Goal: Contribute content: Contribute content

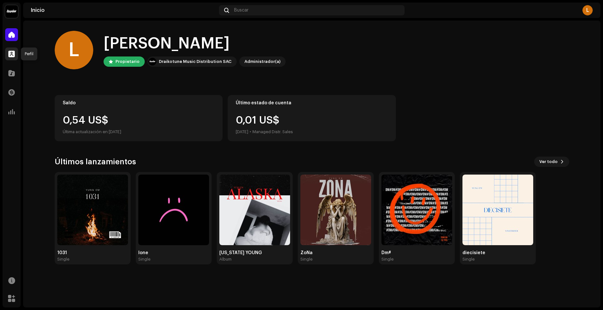
click at [14, 55] on span at bounding box center [11, 53] width 6 height 5
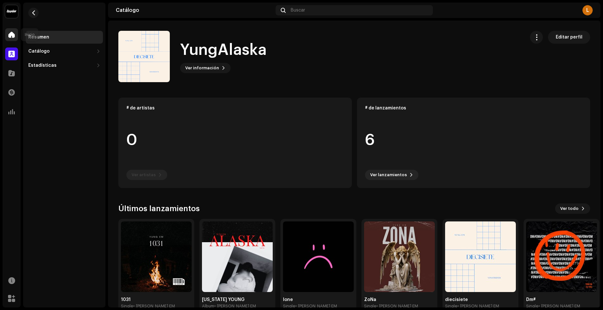
click at [12, 36] on span at bounding box center [11, 34] width 6 height 5
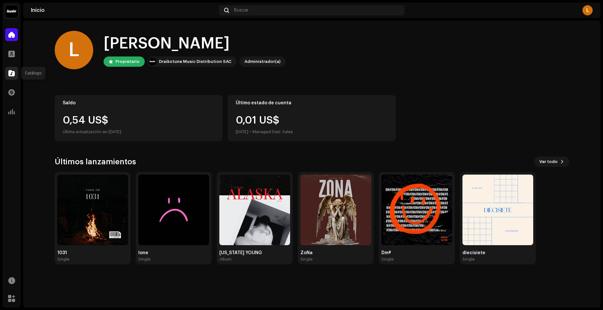
click at [13, 72] on span at bounding box center [11, 73] width 6 height 5
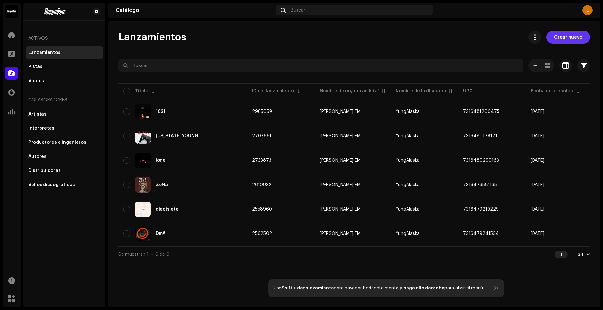
click at [563, 40] on span "Crear nuevo" at bounding box center [568, 37] width 28 height 13
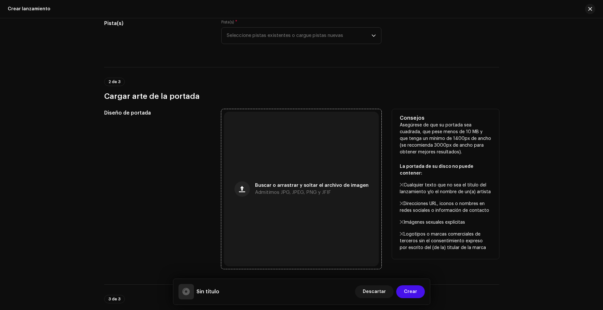
scroll to position [96, 0]
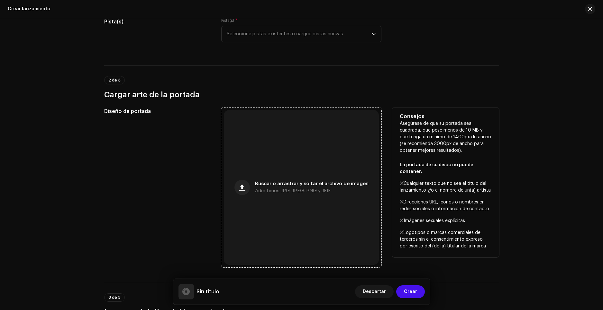
click at [284, 176] on div "Buscar o arrastrar y soltar el archivo de imagen Admitimos JPG, JPEG, PNG y JFIF" at bounding box center [301, 187] width 155 height 155
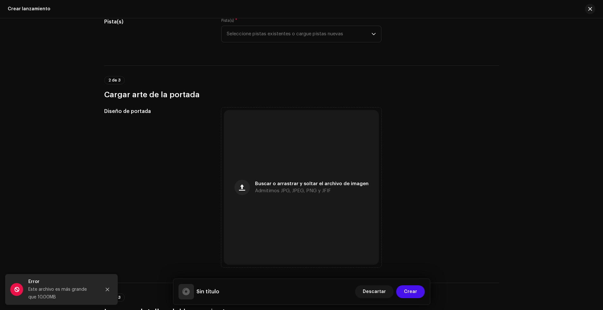
click at [57, 286] on div "Error Este archivo es más grande que 10.00MB" at bounding box center [61, 289] width 67 height 23
click at [57, 285] on div "Error" at bounding box center [61, 282] width 67 height 8
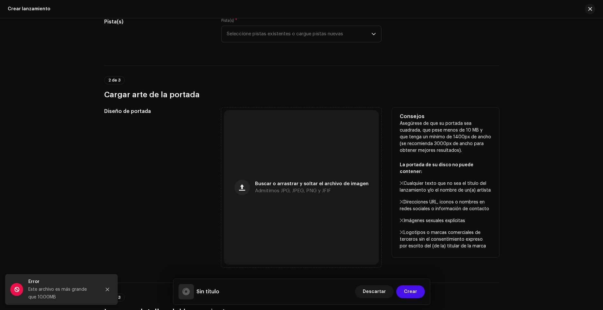
click at [161, 224] on div "Diseño de portada" at bounding box center [157, 188] width 107 height 160
click at [286, 188] on div "Buscar o arrastrar y soltar el archivo de imagen Admitimos JPG, JPEG, PNG y JFIF" at bounding box center [311, 188] width 113 height 12
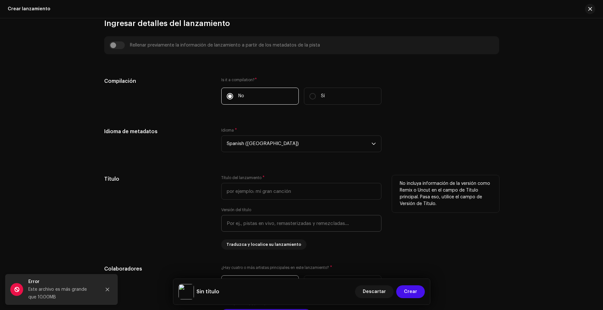
scroll to position [386, 0]
click at [262, 192] on input "text" at bounding box center [301, 191] width 160 height 17
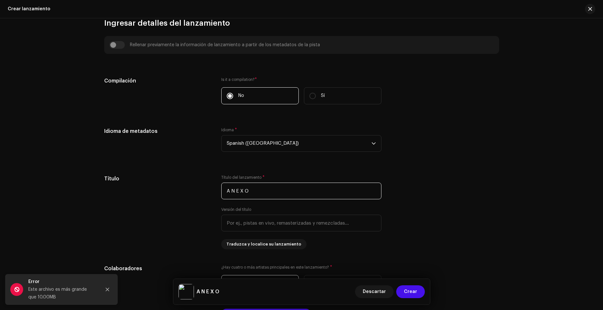
type input "A N E X O"
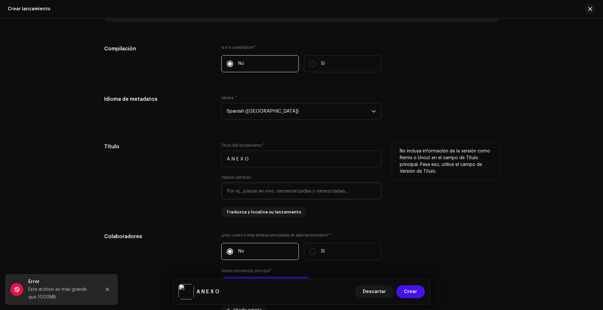
scroll to position [482, 0]
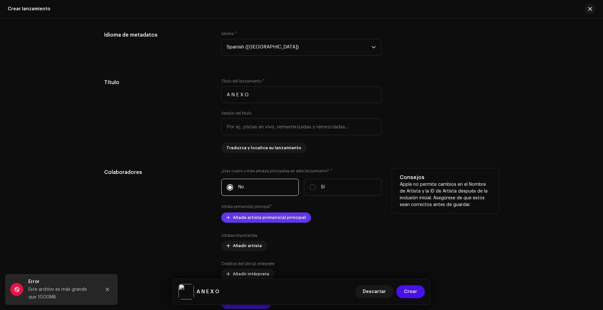
click at [277, 220] on span "Añada artista primario(a) principal" at bounding box center [269, 217] width 73 height 13
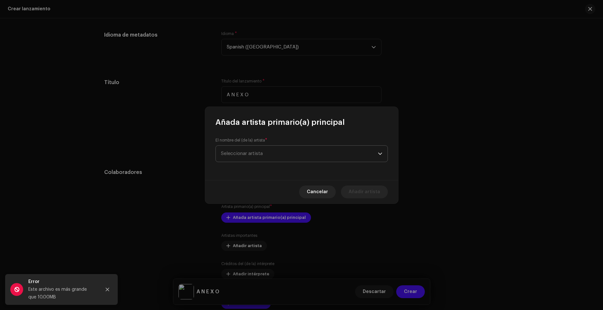
click at [245, 151] on span "Seleccionar artista" at bounding box center [299, 154] width 157 height 16
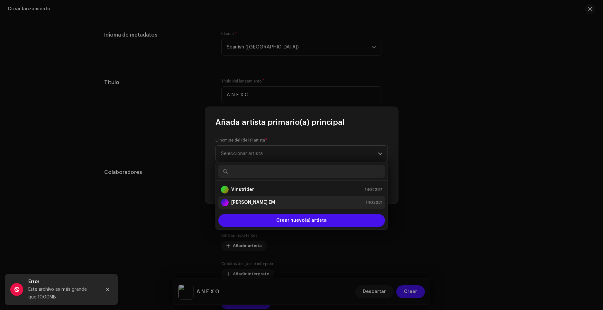
click at [264, 200] on div "[PERSON_NAME] EM 1402231" at bounding box center [301, 203] width 161 height 8
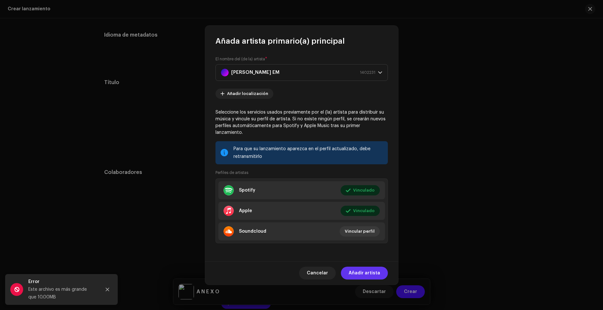
click at [374, 270] on span "Añadir artista" at bounding box center [363, 273] width 31 height 13
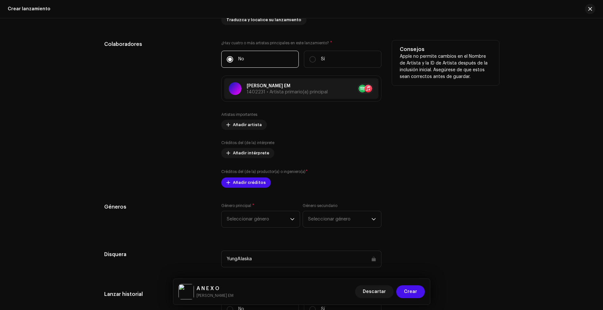
scroll to position [611, 0]
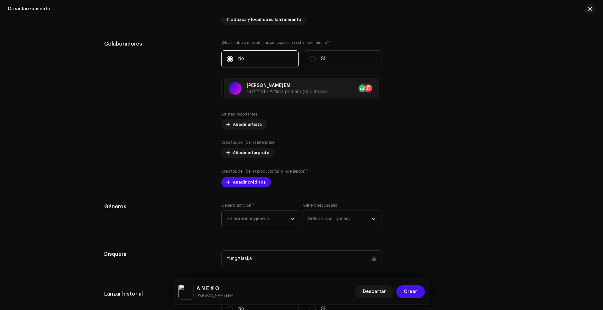
click at [282, 217] on span "Seleccionar género" at bounding box center [258, 219] width 63 height 16
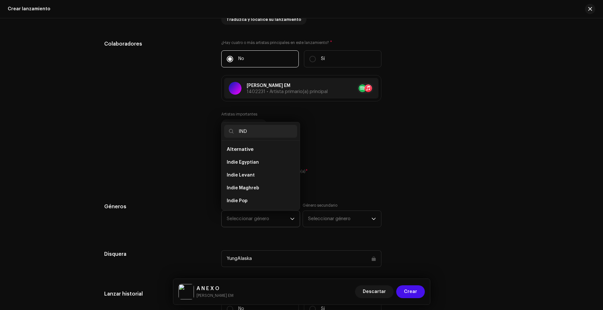
type input "IND"
click at [248, 145] on li "Alternative" at bounding box center [260, 149] width 73 height 13
click at [249, 152] on li "Alternative" at bounding box center [260, 149] width 73 height 13
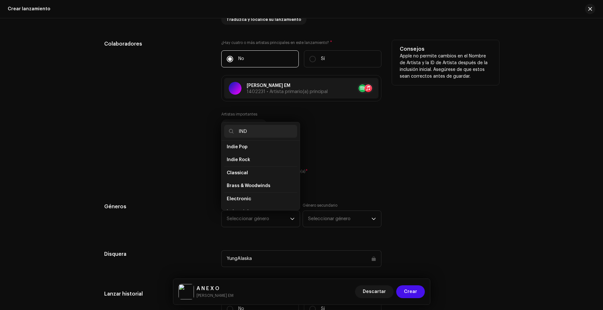
drag, startPoint x: 260, startPoint y: 133, endPoint x: 218, endPoint y: 137, distance: 42.0
click at [218, 137] on div "Rellenar previamente la información de lanzamiento a partir de los metadatos de…" at bounding box center [301, 154] width 395 height 687
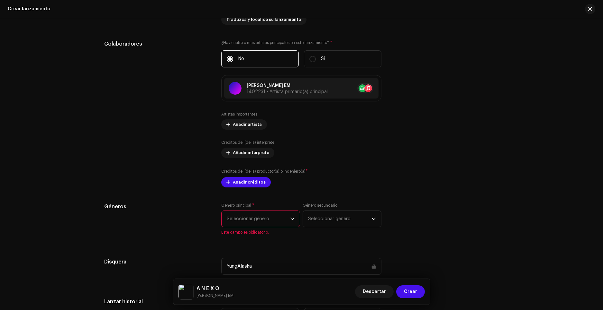
click at [284, 225] on span "Seleccionar género" at bounding box center [258, 219] width 63 height 16
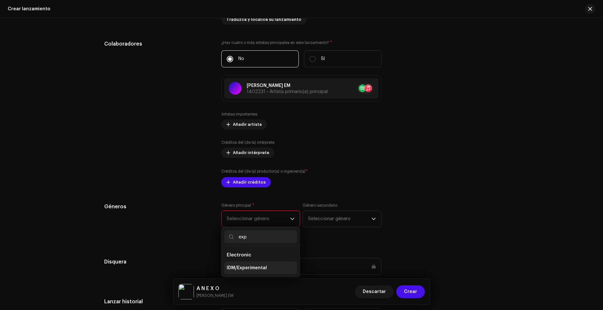
type input "exp"
drag, startPoint x: 265, startPoint y: 267, endPoint x: 293, endPoint y: 242, distance: 38.0
click at [265, 267] on li "IDM/Experimental" at bounding box center [260, 268] width 73 height 13
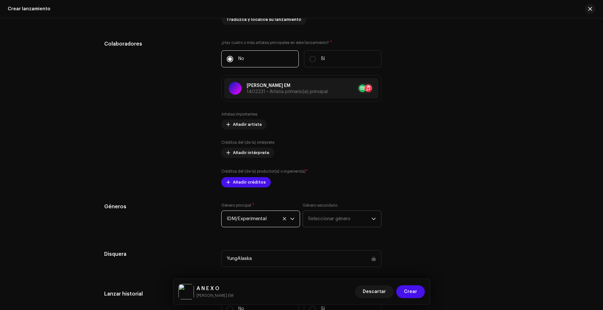
click at [321, 218] on span "Seleccionar género" at bounding box center [339, 219] width 63 height 16
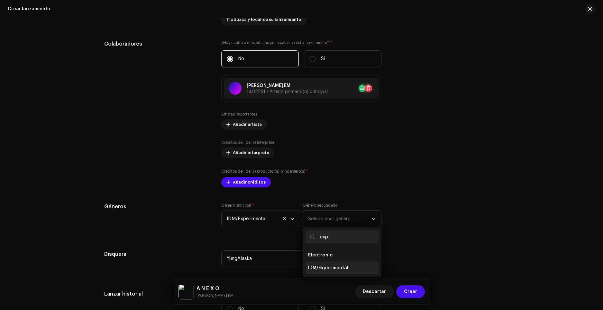
type input "exp"
click at [340, 269] on span "IDM/Experimental" at bounding box center [328, 268] width 40 height 6
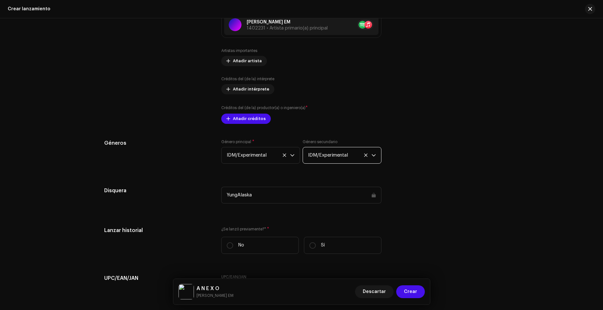
scroll to position [675, 0]
click at [255, 118] on span "Añadir créditos" at bounding box center [249, 118] width 33 height 13
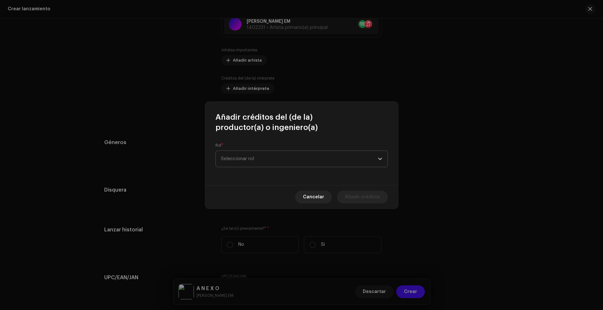
click at [262, 157] on span "Seleccionar rol" at bounding box center [299, 159] width 157 height 16
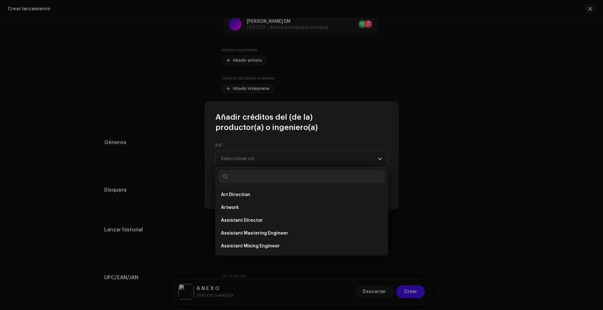
click at [266, 130] on span "Añadir créditos del (de la) productor(a) o ingeniero(a)" at bounding box center [301, 122] width 172 height 21
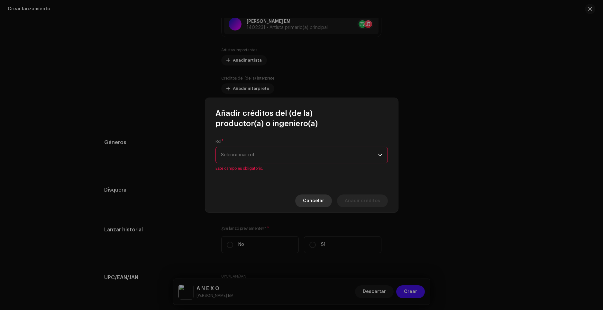
click at [315, 195] on span "Cancelar" at bounding box center [313, 201] width 21 height 13
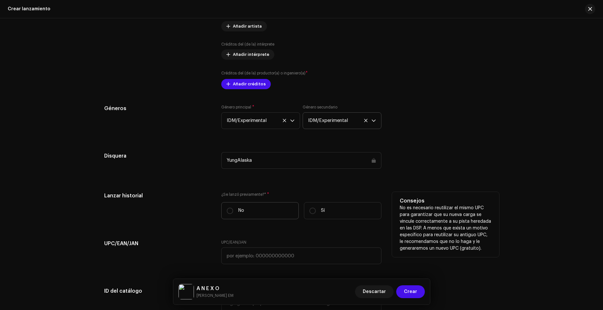
scroll to position [707, 0]
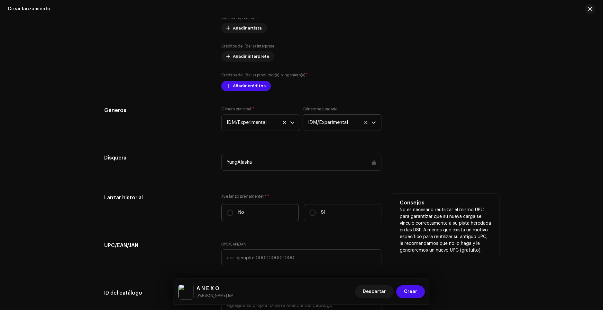
click at [245, 213] on label "No" at bounding box center [259, 212] width 77 height 17
click at [233, 213] on input "No" at bounding box center [230, 213] width 6 height 6
radio input "true"
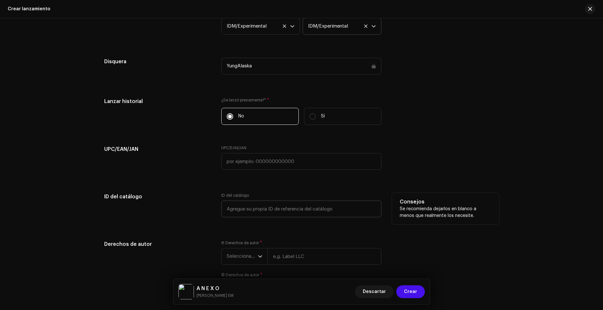
scroll to position [860, 0]
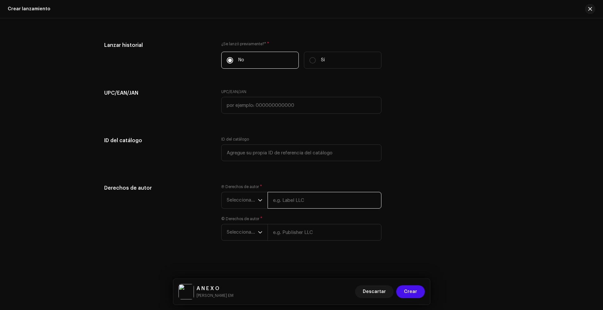
click at [286, 204] on input "text" at bounding box center [324, 200] width 114 height 17
type input "Little EM"
click at [310, 232] on div "© Derechos de autor * Seleccionar año" at bounding box center [301, 229] width 160 height 24
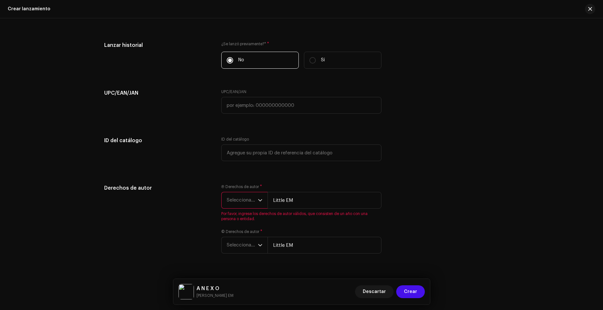
click at [254, 208] on span "Seleccionar año" at bounding box center [242, 201] width 31 height 16
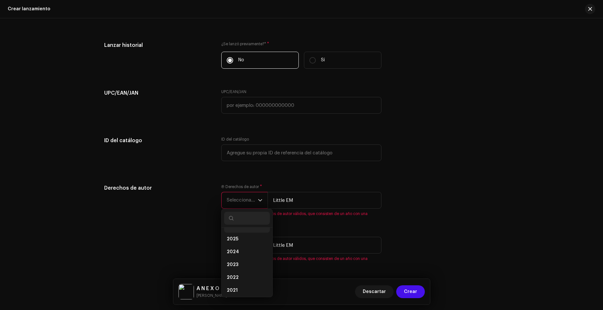
scroll to position [3, 0]
click at [238, 236] on li "2026" at bounding box center [247, 234] width 46 height 13
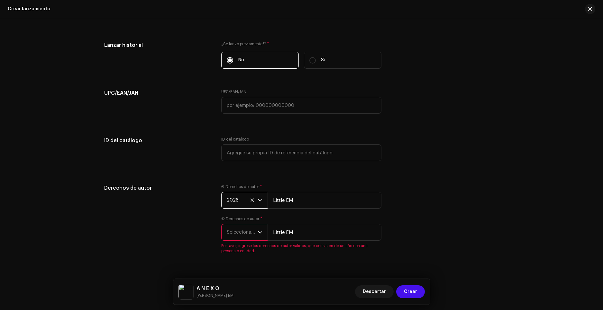
click at [255, 229] on span "Seleccionar año" at bounding box center [242, 233] width 31 height 16
click at [244, 161] on li "2026" at bounding box center [247, 160] width 46 height 13
drag, startPoint x: 304, startPoint y: 234, endPoint x: 252, endPoint y: 234, distance: 52.1
click at [252, 234] on div "2026 Little EM" at bounding box center [301, 232] width 160 height 17
type input "Y"
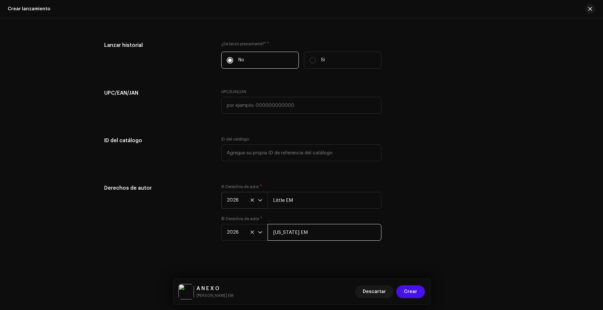
click at [301, 229] on input "[US_STATE] EM" at bounding box center [324, 232] width 114 height 17
drag, startPoint x: 216, startPoint y: 234, endPoint x: 192, endPoint y: 234, distance: 24.4
click at [192, 234] on div "Derechos de autor Ⓟ Derechos de autor * 2026 Little EM © Derechos de autor * 20…" at bounding box center [301, 216] width 395 height 64
type input "YungAlaska"
click at [414, 290] on span "Crear" at bounding box center [410, 292] width 13 height 13
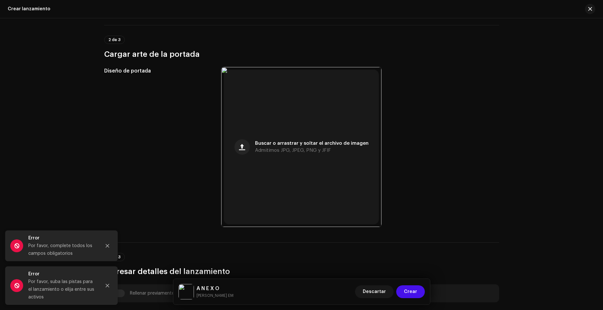
scroll to position [0, 0]
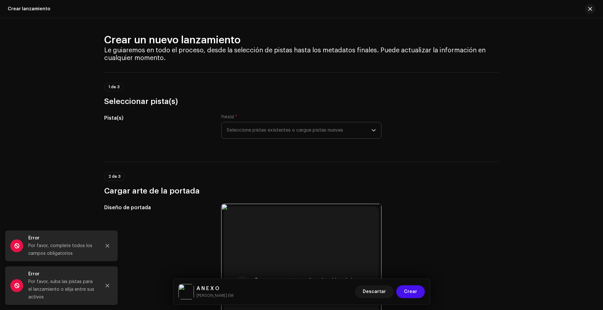
click at [274, 126] on span "Seleccione pistas existentes o cargue pistas nuevas" at bounding box center [299, 130] width 145 height 16
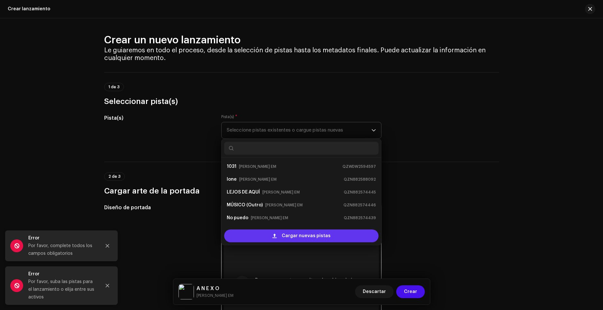
scroll to position [10, 0]
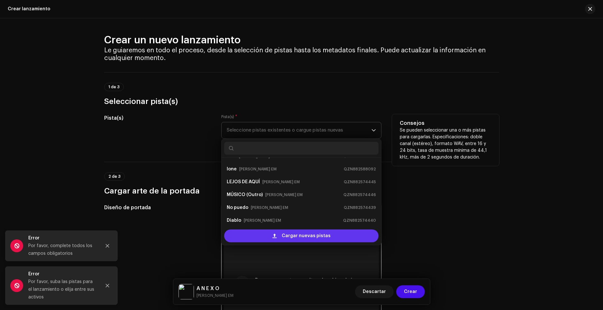
click at [280, 234] on div "Cargar nuevas pistas" at bounding box center [301, 236] width 154 height 13
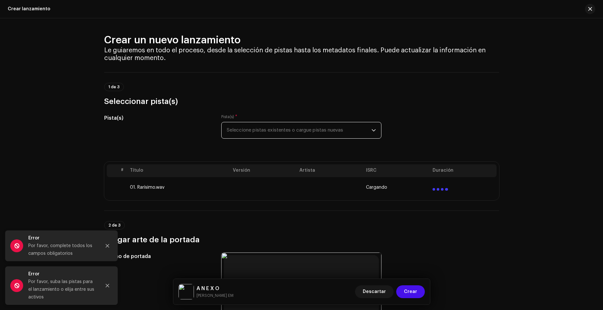
click at [247, 131] on span "Seleccione pistas existentes o cargue pistas nuevas" at bounding box center [299, 130] width 145 height 16
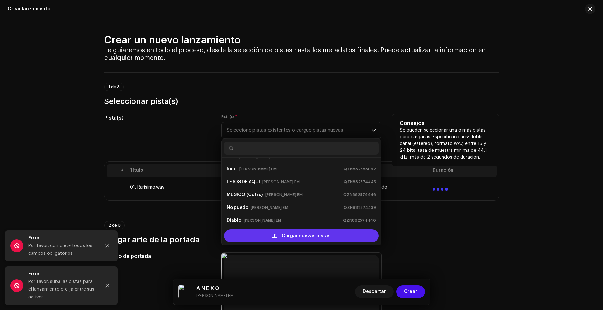
click at [256, 233] on div "Cargar nuevas pistas" at bounding box center [301, 236] width 154 height 13
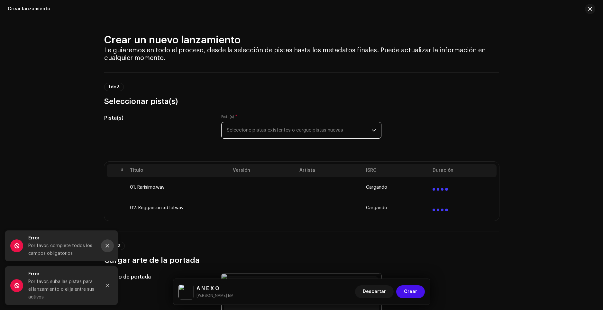
click at [104, 248] on button "Close" at bounding box center [107, 246] width 13 height 13
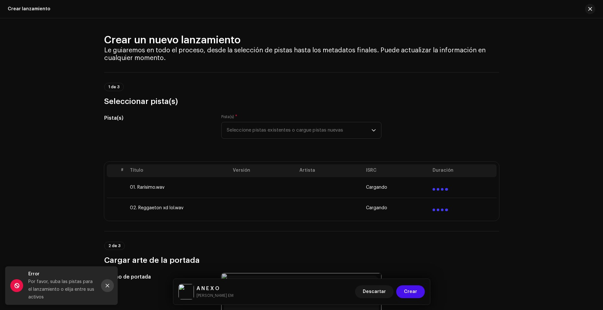
click at [108, 283] on button "Close" at bounding box center [107, 286] width 13 height 13
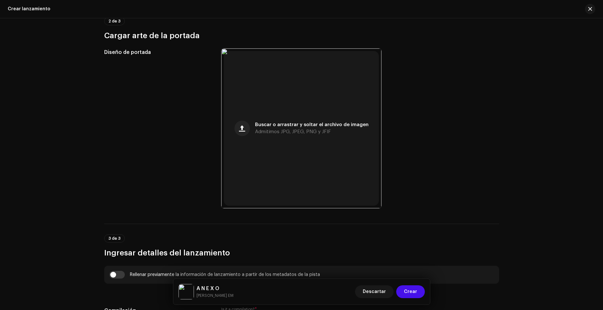
scroll to position [0, 0]
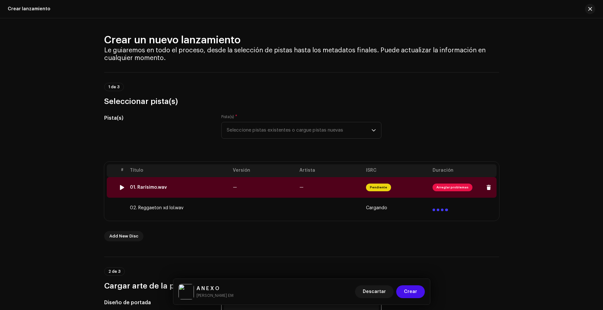
click at [444, 187] on span "Arreglar problemas" at bounding box center [452, 188] width 40 height 8
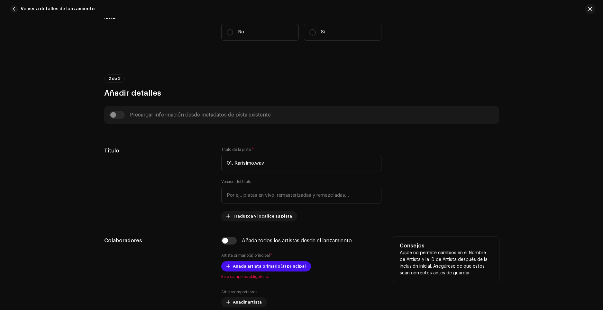
scroll to position [225, 0]
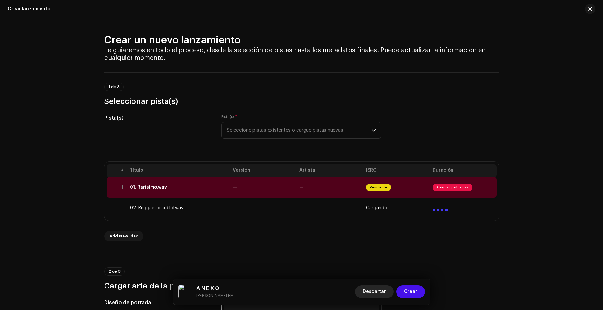
click at [375, 290] on span "Descartar" at bounding box center [374, 292] width 23 height 13
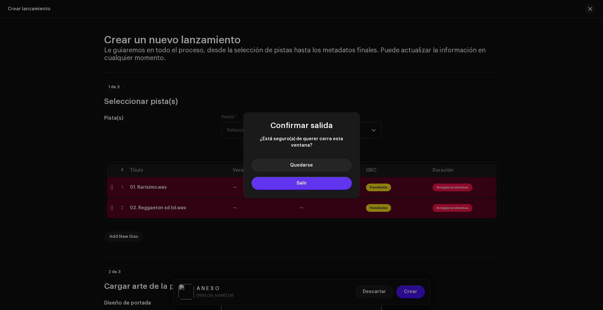
click at [299, 181] on span "Salir" at bounding box center [301, 183] width 10 height 4
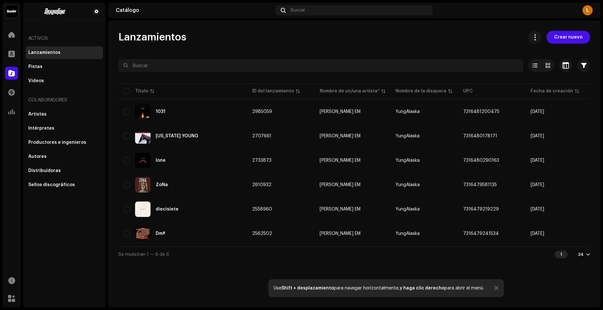
click at [61, 224] on div "Activos Lanzamientos Pistas Videos Colaboradores Artistas Intérpretes Productor…" at bounding box center [64, 155] width 82 height 305
click at [15, 57] on div at bounding box center [11, 54] width 13 height 13
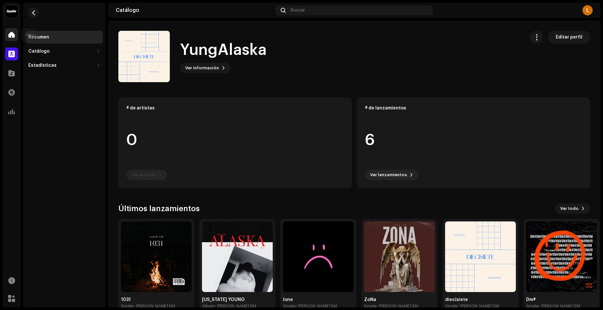
click at [11, 32] on span at bounding box center [11, 34] width 6 height 5
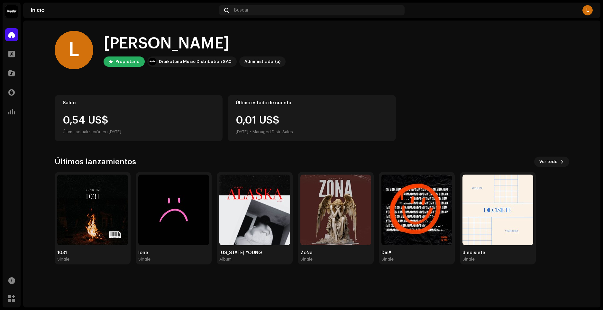
click at [493, 277] on div "[PERSON_NAME], , [PERSON_NAME] Draikotune Music Distribution SAC Administrador(…" at bounding box center [311, 164] width 577 height 287
click at [454, 288] on div "[PERSON_NAME], , [PERSON_NAME] Draikotune Music Distribution SAC Administrador(…" at bounding box center [311, 164] width 577 height 287
click at [434, 109] on div "Saldo 0,54 US$ Última actualización en [DATE] Último estado de cuenta 0,01 US$ …" at bounding box center [312, 118] width 514 height 46
click at [438, 108] on div "Saldo 0,54 US$ Última actualización en [DATE] Último estado de cuenta 0,01 US$ …" at bounding box center [312, 118] width 514 height 46
click at [564, 270] on div "[PERSON_NAME], , [PERSON_NAME] Draikotune Music Distribution SAC Administrador(…" at bounding box center [312, 148] width 514 height 255
